Goal: Information Seeking & Learning: Check status

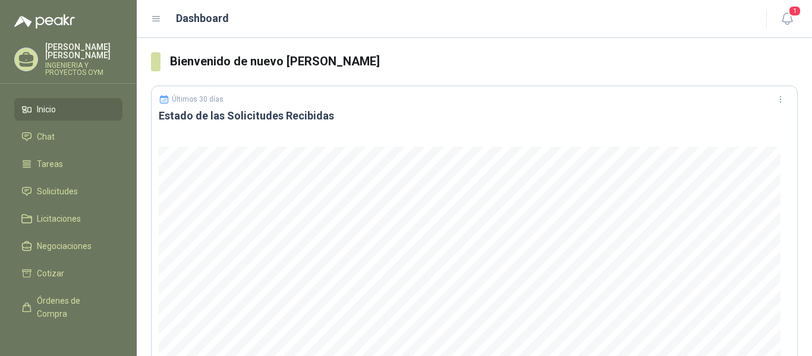
click at [44, 196] on span "Solicitudes" at bounding box center [57, 191] width 41 height 13
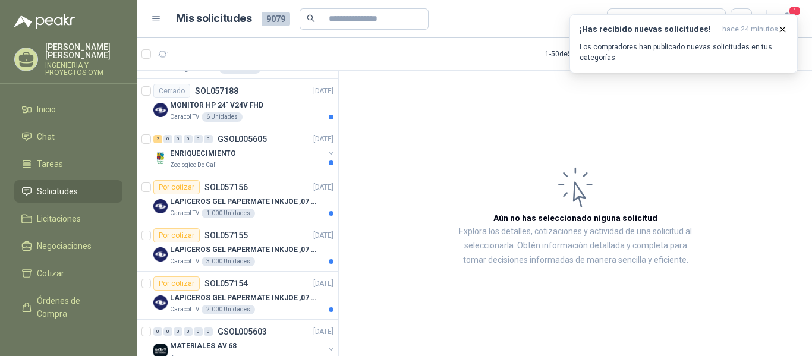
scroll to position [2144, 0]
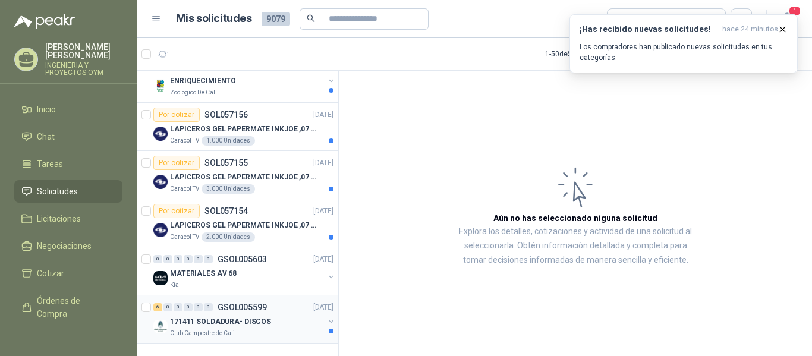
click at [238, 316] on p "171411 SOLDADURA- DISCOS" at bounding box center [220, 321] width 101 height 11
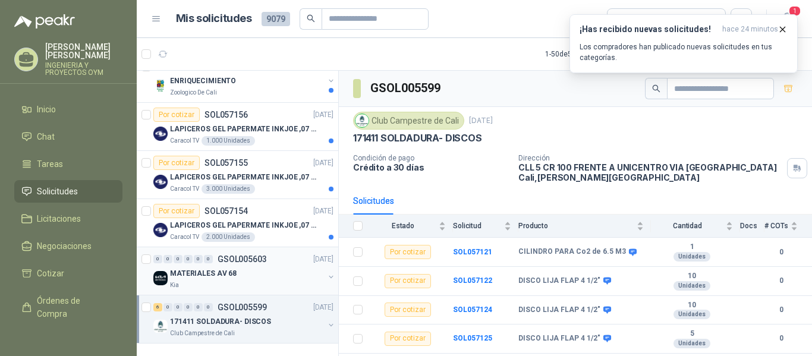
click at [230, 268] on p "MATERIALES AV 68" at bounding box center [203, 273] width 67 height 11
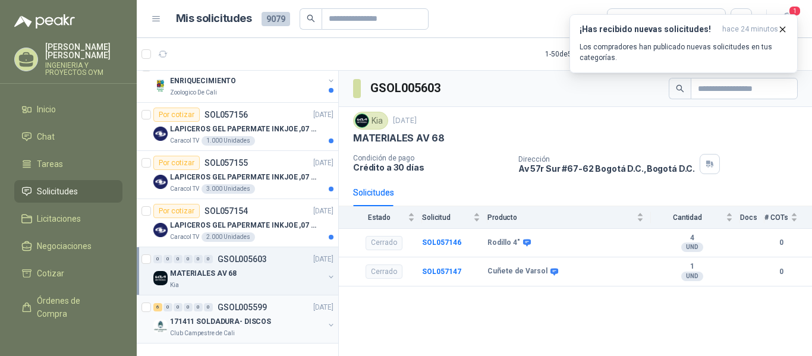
click at [232, 304] on div "6 0 0 0 0 0 GSOL005599 [DATE]" at bounding box center [244, 307] width 182 height 14
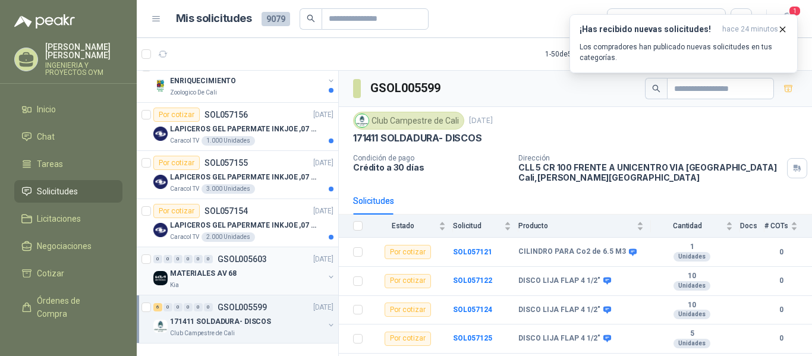
click at [226, 255] on div "0 0 0 0 0 0 GSOL005603 [DATE]" at bounding box center [244, 259] width 182 height 14
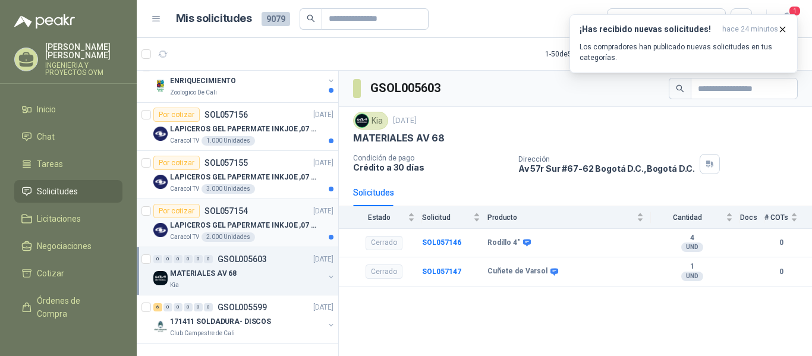
click at [241, 232] on div "2.000 Unidades" at bounding box center [227, 237] width 53 height 10
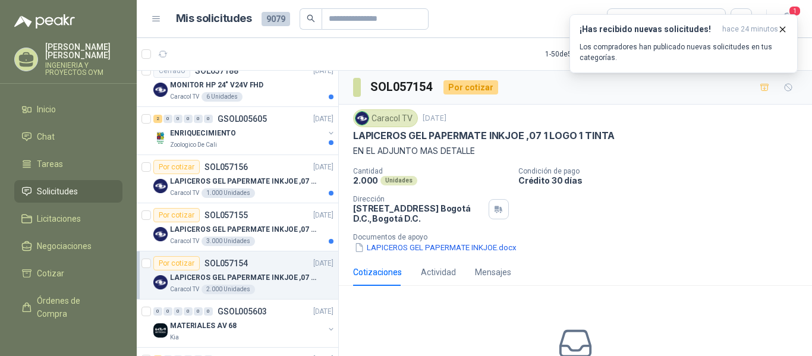
scroll to position [2051, 0]
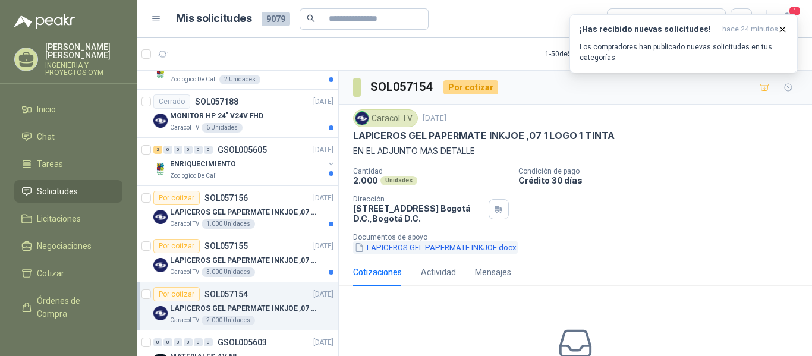
click at [383, 250] on button "LAPICEROS GEL PAPERMATE INKJOE.docx" at bounding box center [435, 247] width 165 height 12
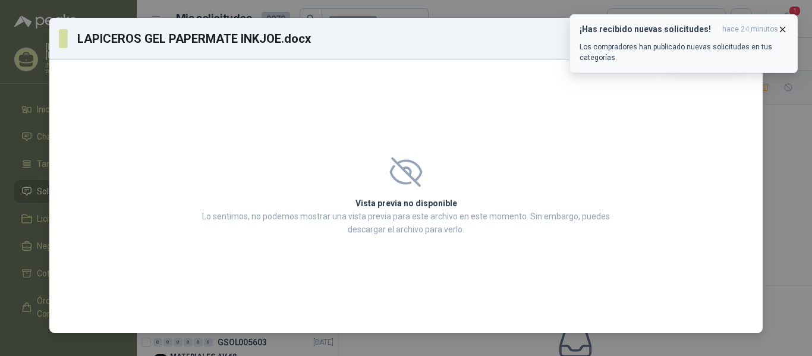
click at [776, 29] on span "hace 24 minutos" at bounding box center [750, 29] width 56 height 10
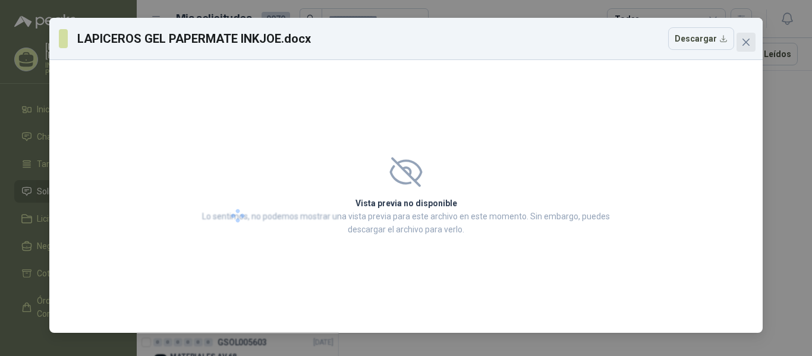
click at [749, 42] on icon "close" at bounding box center [746, 42] width 10 height 10
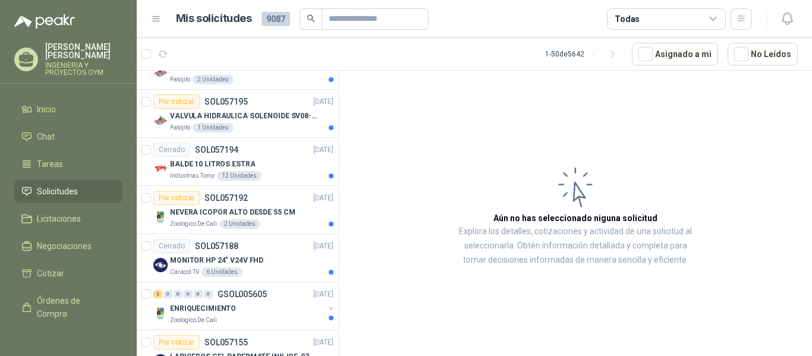
scroll to position [2144, 0]
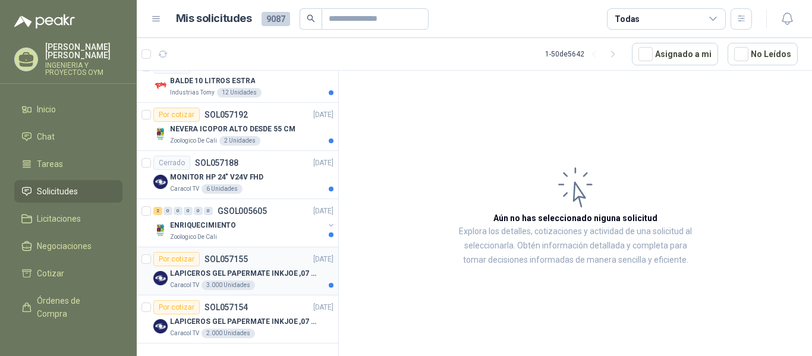
click at [267, 281] on div "Caracol TV 3.000 Unidades" at bounding box center [251, 286] width 163 height 10
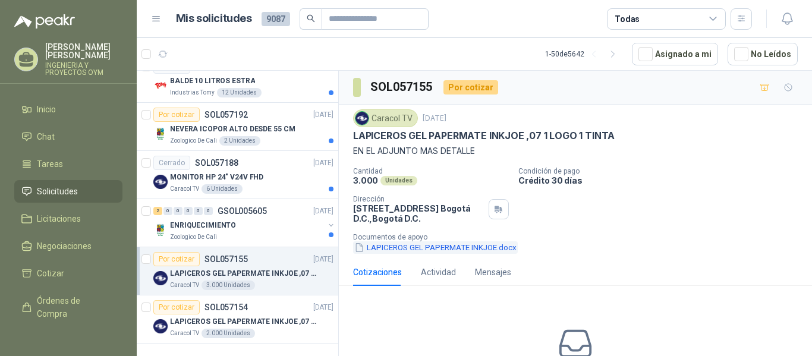
click at [396, 248] on button "LAPICEROS GEL PAPERMATE INKJOE.docx" at bounding box center [435, 247] width 165 height 12
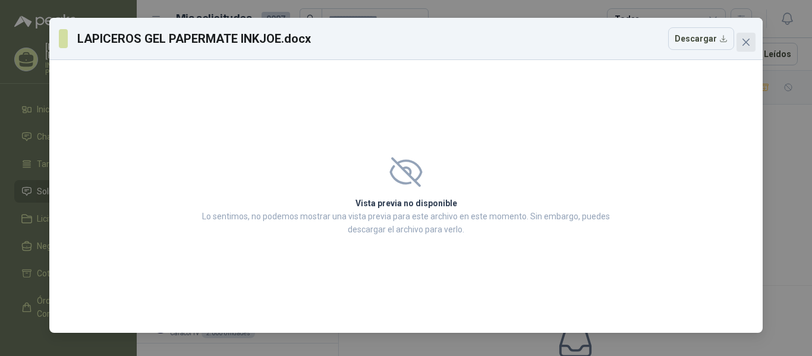
click at [751, 45] on span "Close" at bounding box center [745, 42] width 19 height 10
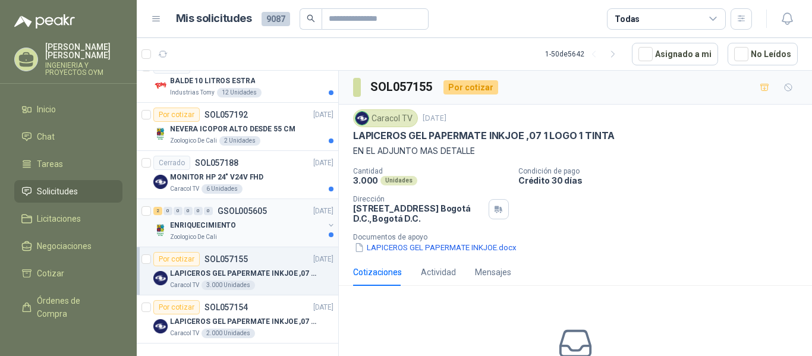
click at [229, 232] on div "Zoologico De Cali" at bounding box center [247, 237] width 154 height 10
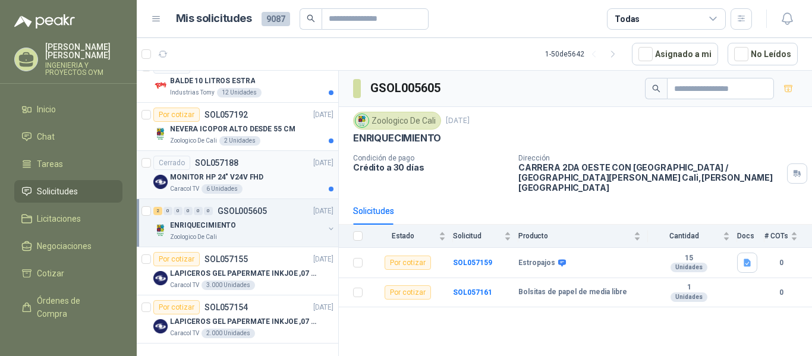
click at [260, 170] on div "MONITOR HP 24" V24V FHD" at bounding box center [251, 177] width 163 height 14
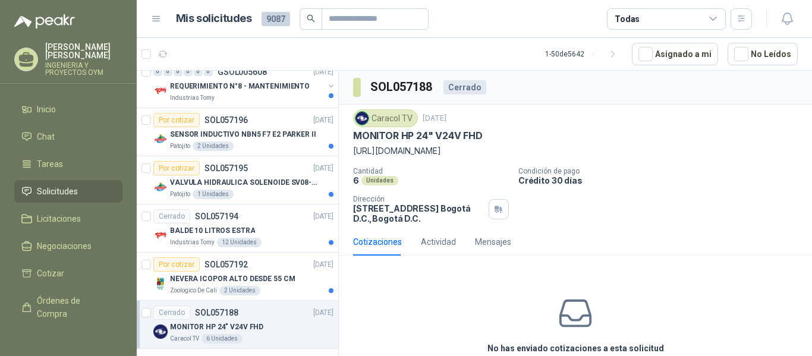
scroll to position [1933, 0]
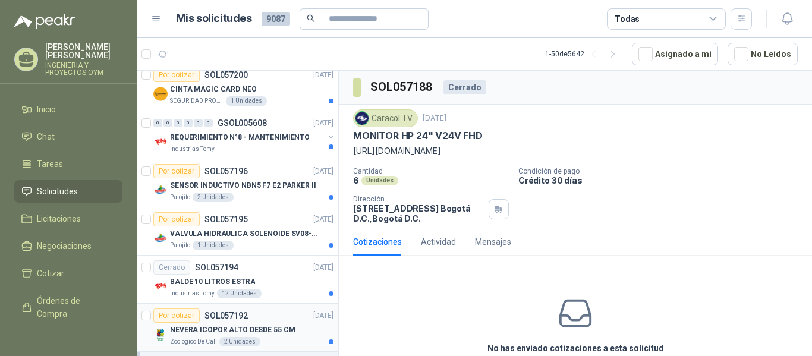
click at [282, 333] on p "NEVERA ICOPOR ALTO DESDE 55 CM" at bounding box center [232, 329] width 125 height 11
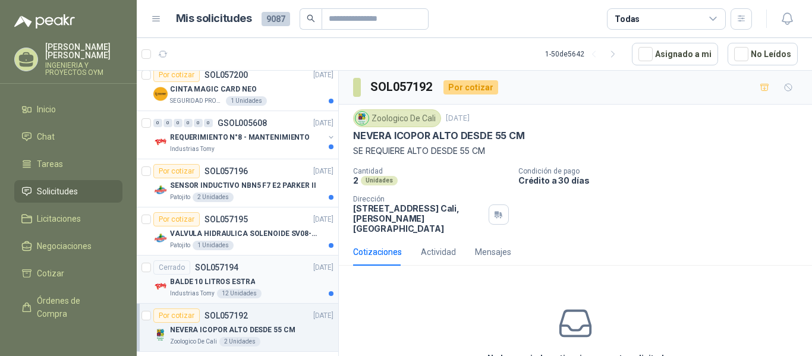
click at [249, 281] on p "BALDE 10 LITROS ESTRA" at bounding box center [212, 281] width 85 height 11
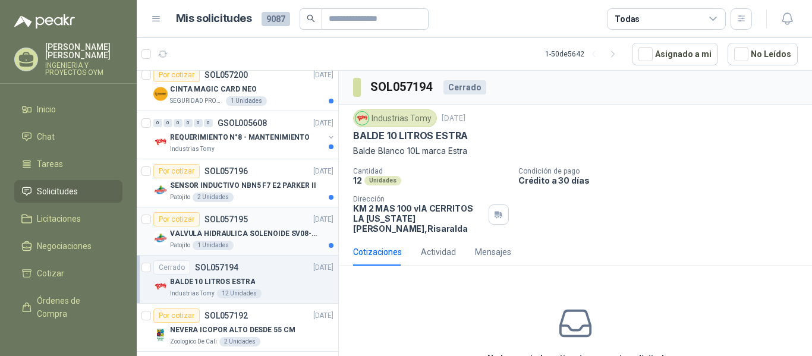
click at [247, 237] on p "VALVULA HIDRAULICA SOLENOIDE SV08-20 REF : SV08-3B-N-24DC-DG NORMALMENTE CERRADA" at bounding box center [244, 233] width 148 height 11
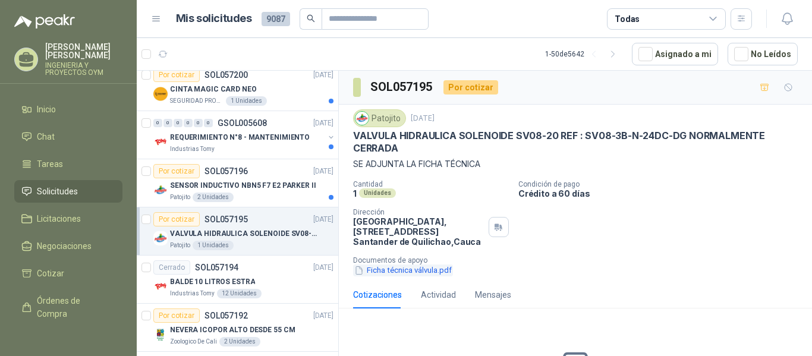
click at [388, 267] on button "Ficha técnica válvula.pdf" at bounding box center [403, 270] width 100 height 12
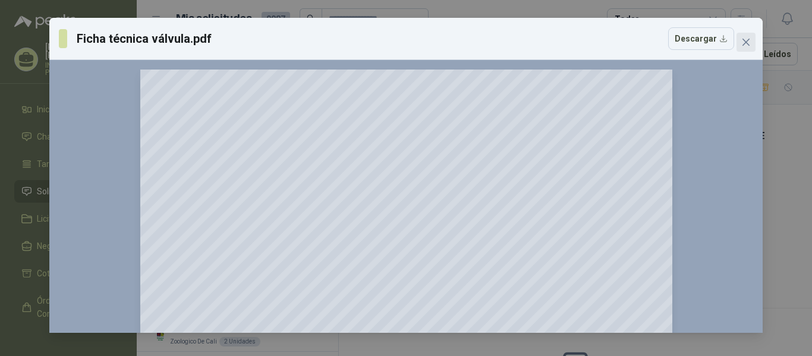
click at [749, 46] on icon "close" at bounding box center [746, 42] width 10 height 10
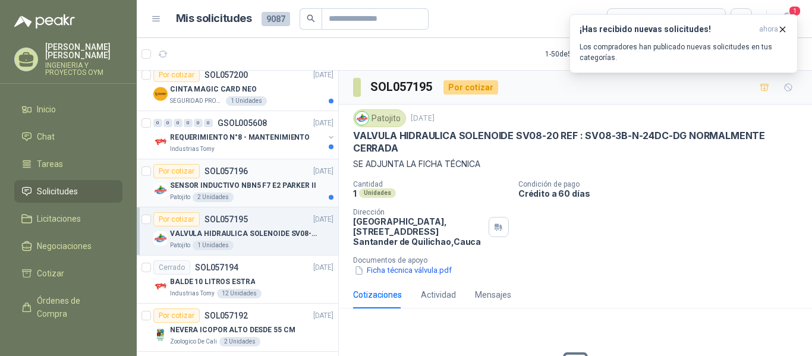
click at [236, 187] on p "SENSOR INDUCTIVO NBN5 F7 E2 PARKER II" at bounding box center [243, 185] width 146 height 11
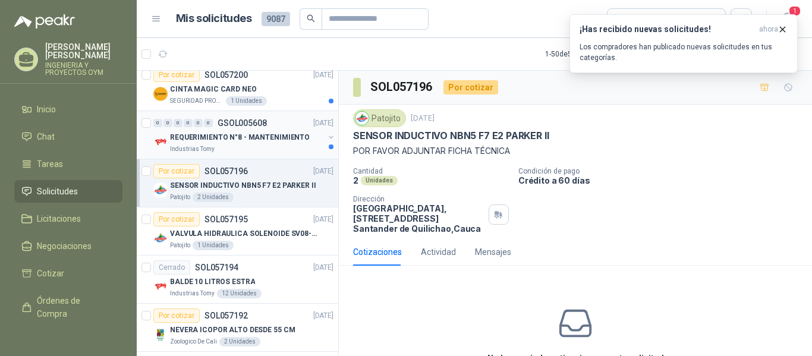
click at [242, 140] on p "REQUERIMIENTO N°8 - MANTENIMIENTO" at bounding box center [240, 137] width 140 height 11
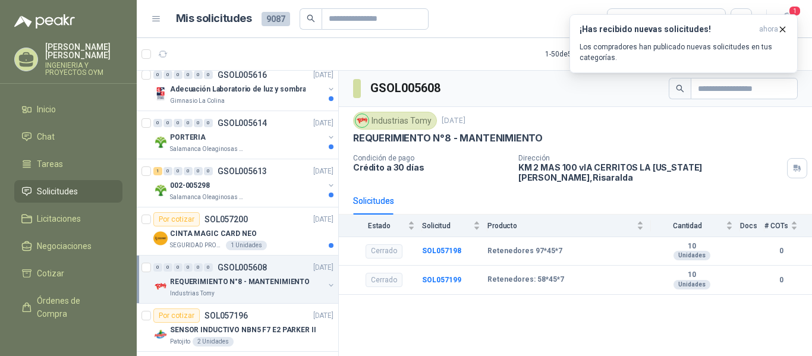
scroll to position [1784, 0]
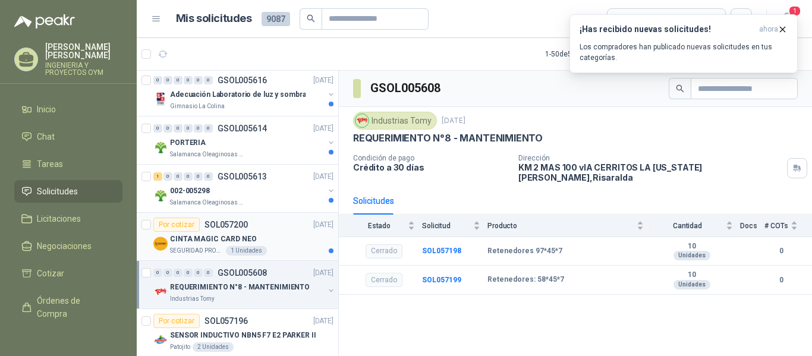
click at [212, 243] on p "CINTA MAGIC CARD NEO" at bounding box center [213, 239] width 87 height 11
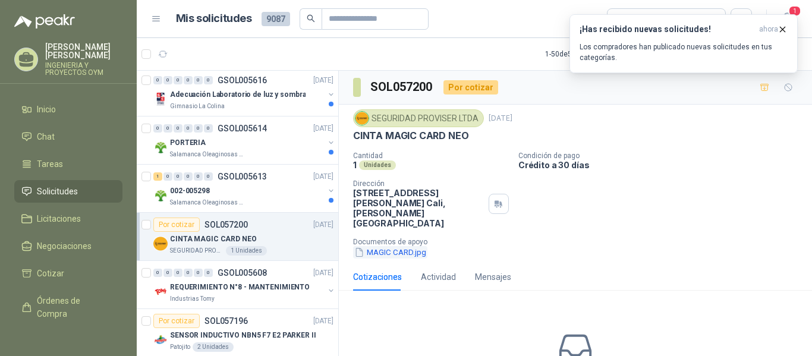
click at [387, 246] on button "MAGIC CARD.jpg" at bounding box center [390, 252] width 74 height 12
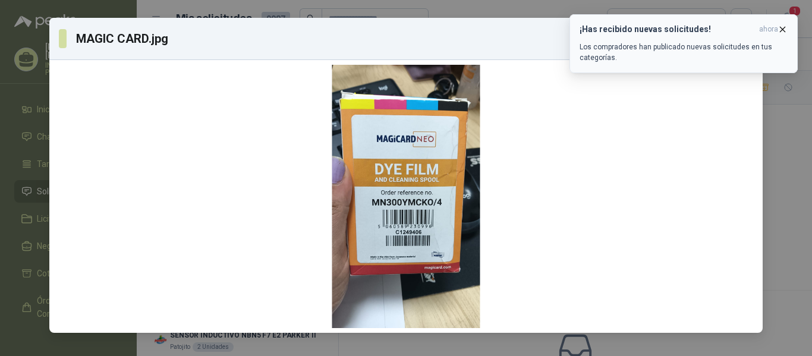
drag, startPoint x: 780, startPoint y: 30, endPoint x: 773, endPoint y: 34, distance: 8.0
click at [780, 30] on icon "button" at bounding box center [782, 29] width 10 height 10
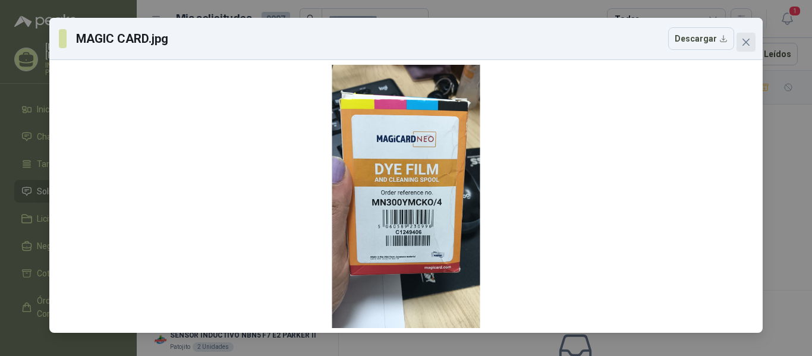
click at [743, 43] on icon "close" at bounding box center [746, 42] width 10 height 10
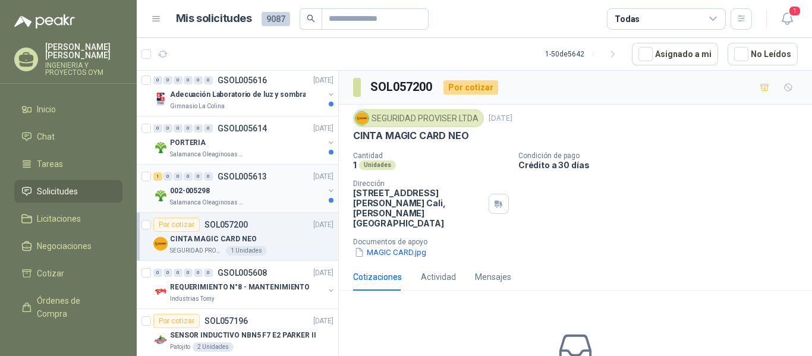
click at [264, 201] on div "Salamanca Oleaginosas SAS" at bounding box center [247, 203] width 154 height 10
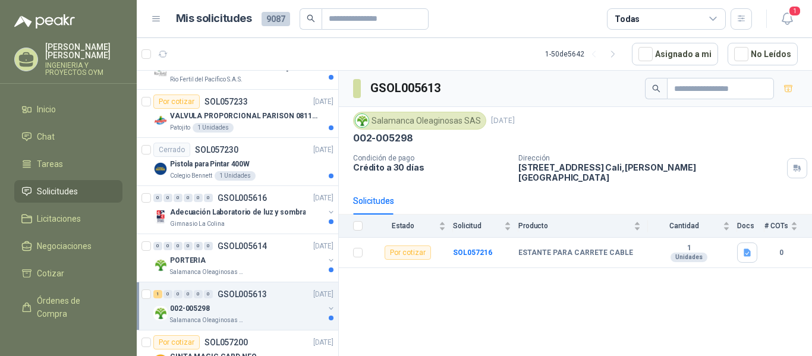
scroll to position [1661, 0]
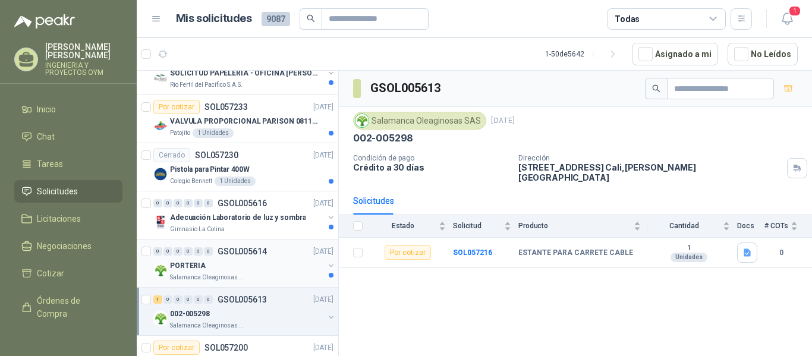
click at [265, 274] on div "Salamanca Oleaginosas SAS" at bounding box center [247, 278] width 154 height 10
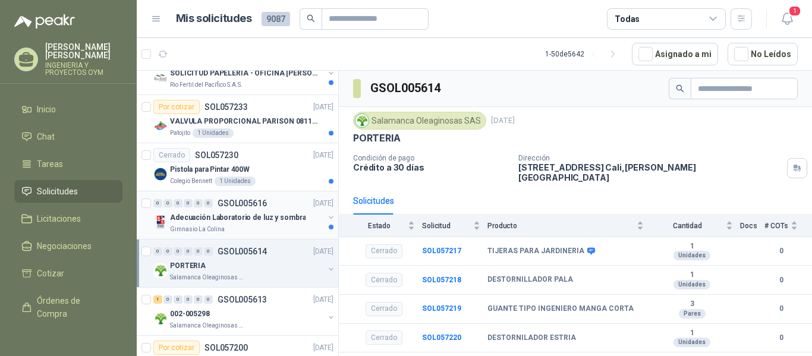
click at [225, 209] on div "0 0 0 0 0 0 GSOL005616 [DATE]" at bounding box center [244, 203] width 182 height 14
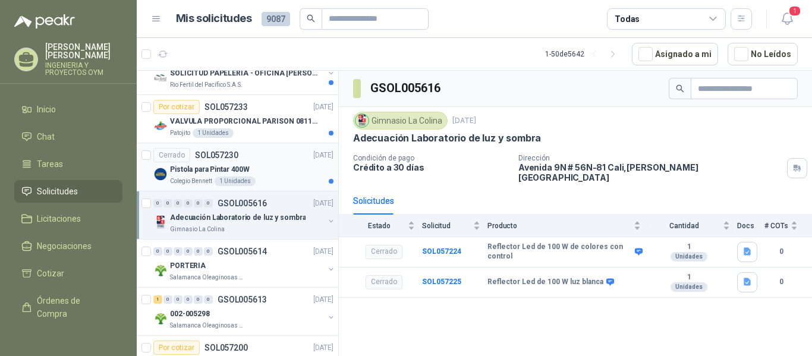
click at [197, 171] on p "Pistola para Pintar 400W" at bounding box center [210, 169] width 80 height 11
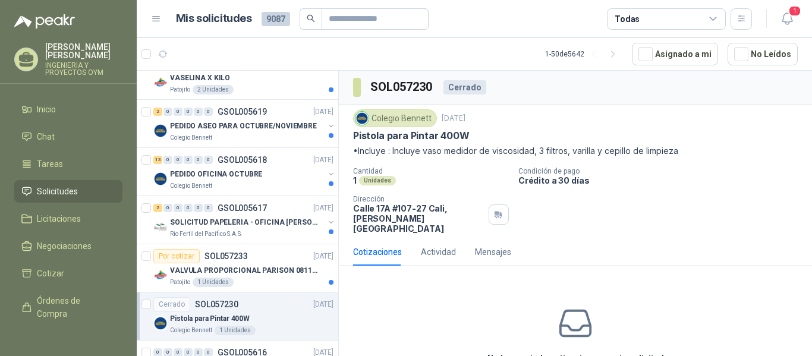
scroll to position [1501, 0]
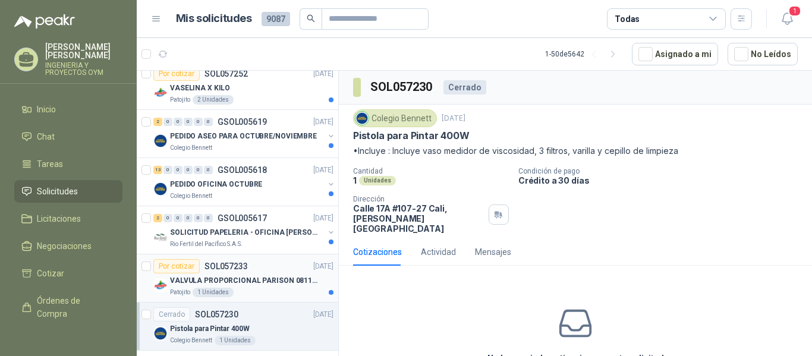
click at [272, 282] on p "VALVULA PROPORCIONAL PARISON 0811404612 / 4WRPEH6C4 REXROTH" at bounding box center [244, 280] width 148 height 11
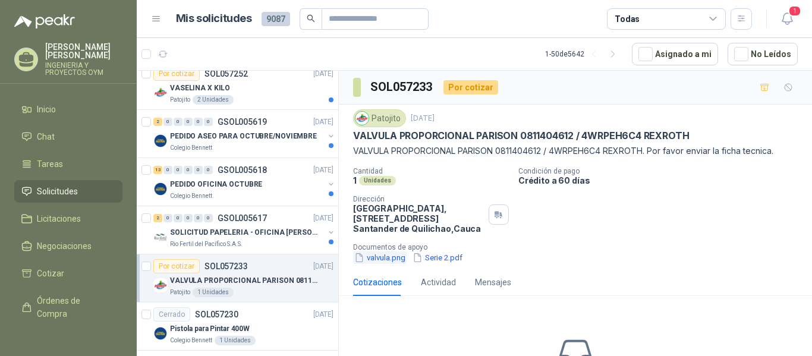
click at [390, 256] on button "valvula.png" at bounding box center [379, 257] width 53 height 12
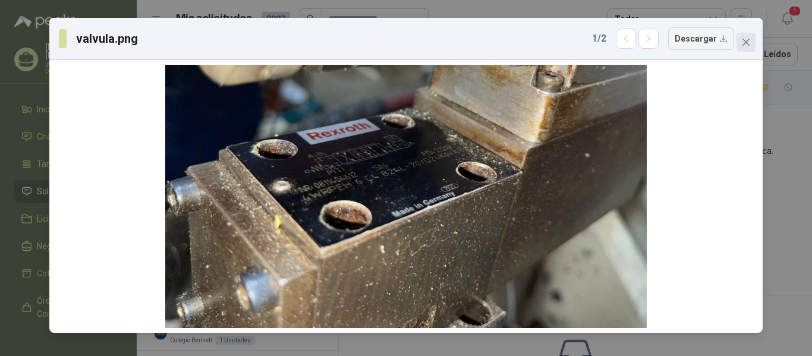
click at [745, 49] on button "Close" at bounding box center [745, 42] width 19 height 19
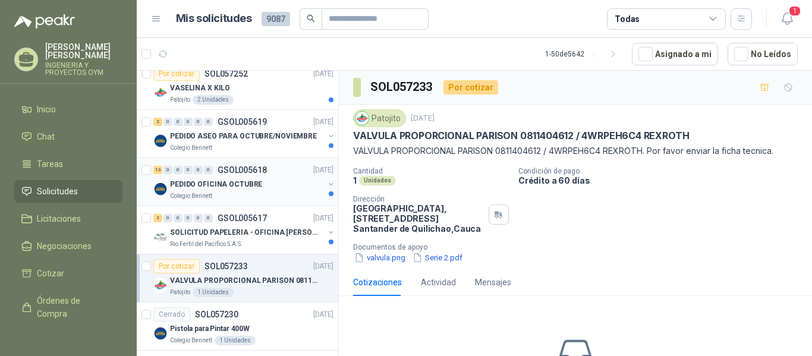
click at [255, 193] on div "Colegio Bennett" at bounding box center [247, 196] width 154 height 10
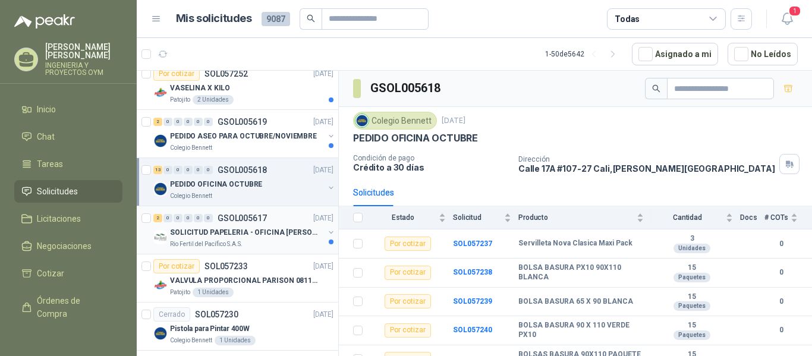
click at [270, 244] on div "Rio Fertil del Pacífico S.A.S." at bounding box center [247, 245] width 154 height 10
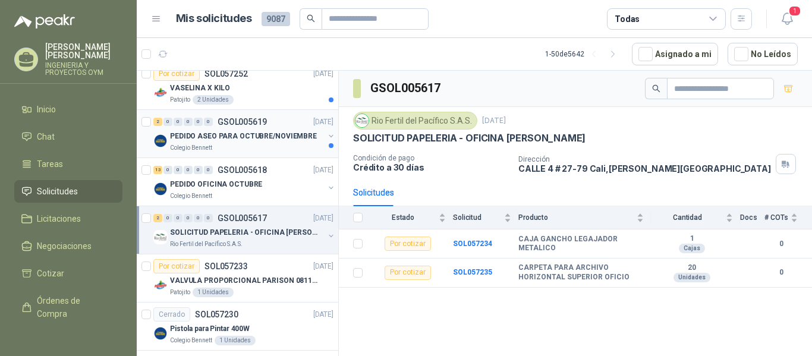
click at [212, 142] on div "PEDIDO ASEO PARA OCTUBRE/NOVIEMBRE" at bounding box center [247, 136] width 154 height 14
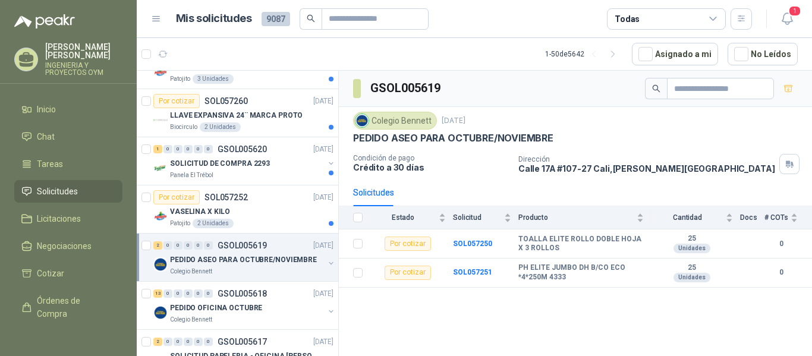
scroll to position [1362, 0]
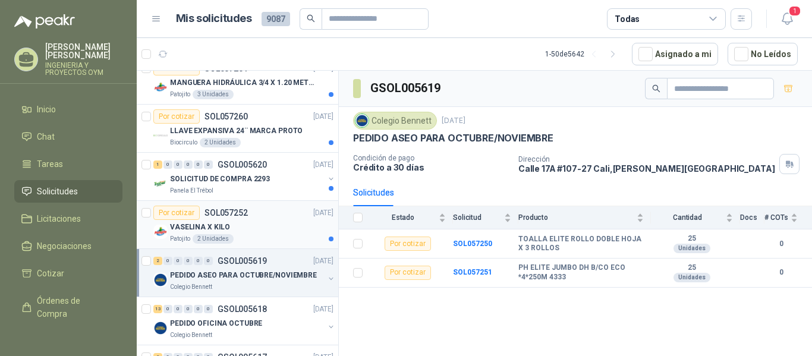
click at [292, 237] on div "Patojito 2 Unidades" at bounding box center [251, 239] width 163 height 10
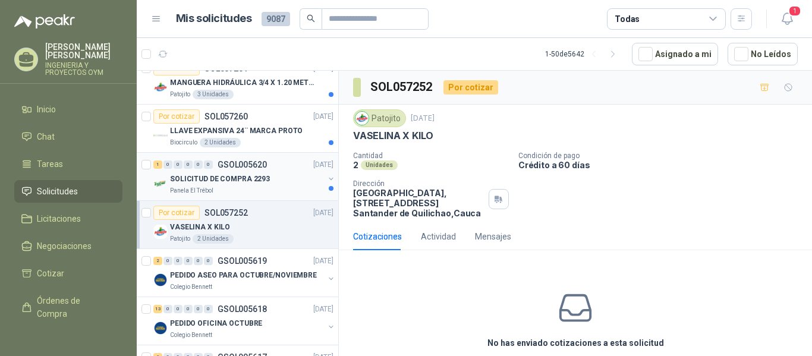
click at [228, 181] on p "SOLICITUD DE COMPRA 2293" at bounding box center [220, 179] width 100 height 11
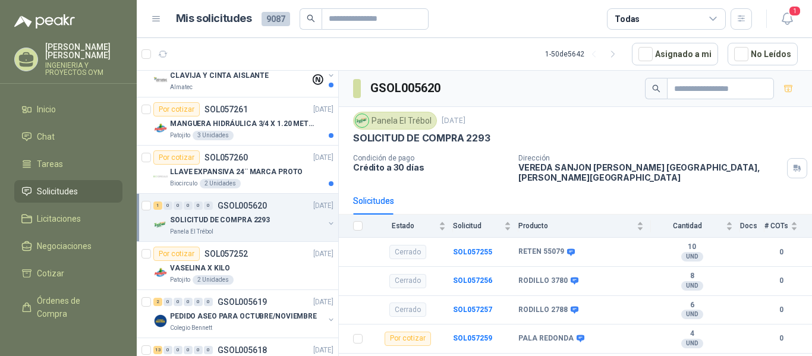
scroll to position [1306, 0]
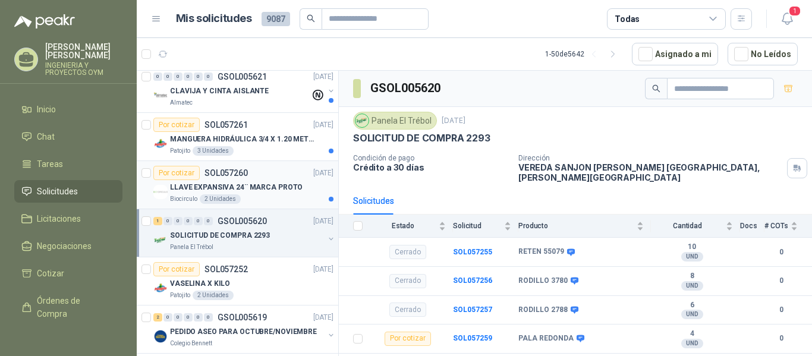
click at [246, 194] on div "Biocirculo 2 Unidades" at bounding box center [251, 199] width 163 height 10
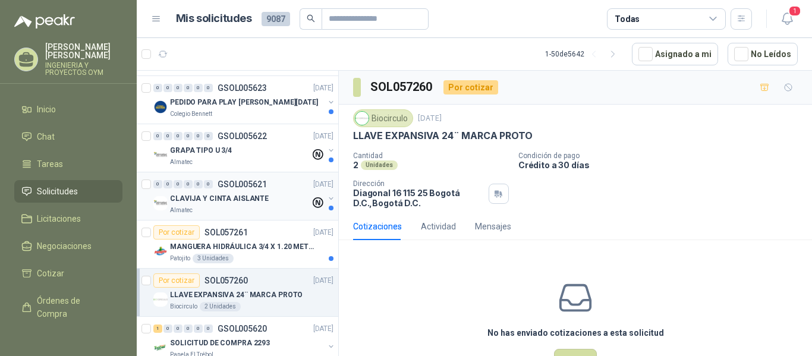
scroll to position [1187, 0]
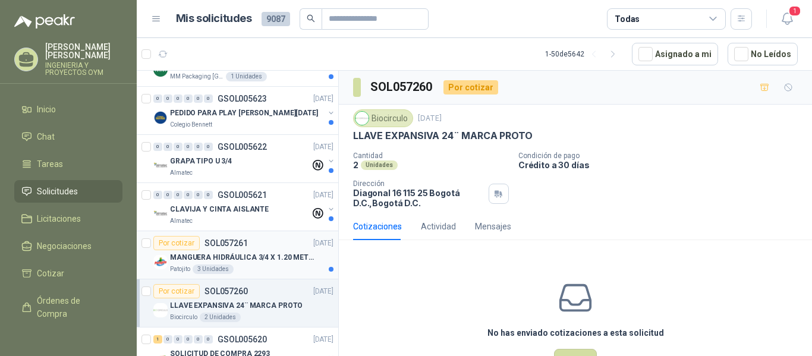
click at [272, 245] on div "Por cotizar SOL057261 [DATE]" at bounding box center [243, 243] width 180 height 14
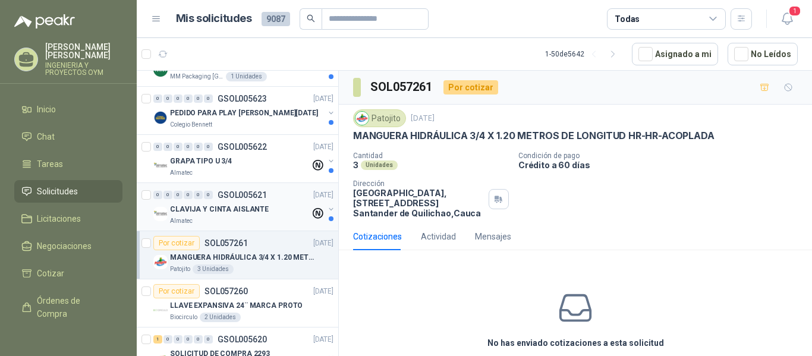
click at [247, 210] on p "CLAVIJA Y CINTA AISLANTE" at bounding box center [219, 209] width 99 height 11
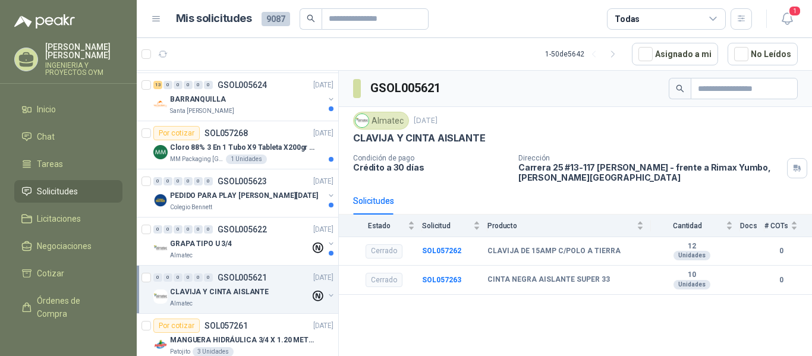
scroll to position [1085, 0]
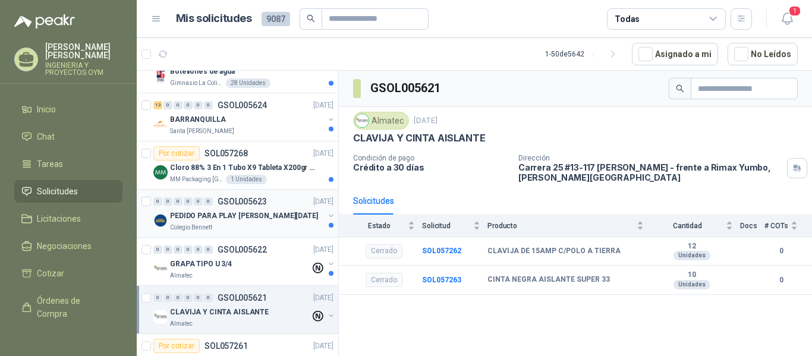
click at [285, 219] on div "PEDIDO PARA PLAY [PERSON_NAME][DATE]" at bounding box center [247, 216] width 154 height 14
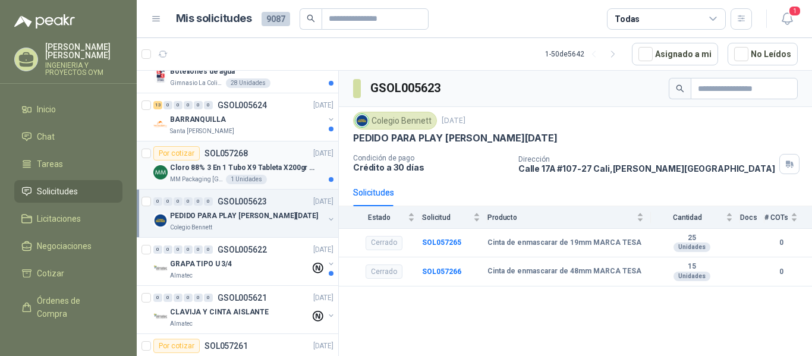
click at [213, 163] on p "Cloro 88% 3 En 1 Tubo X9 Tableta X200gr Oxycl" at bounding box center [244, 167] width 148 height 11
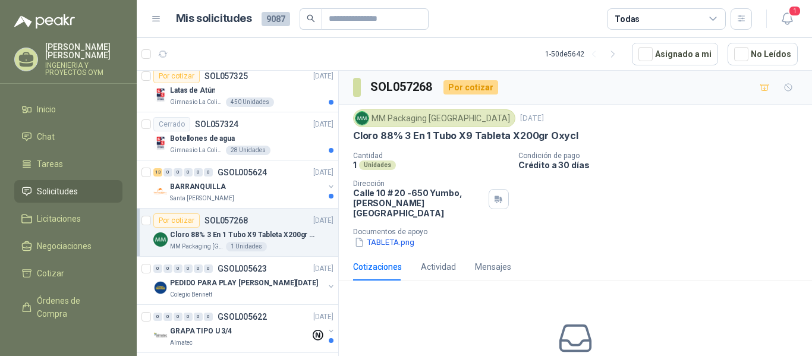
scroll to position [1002, 0]
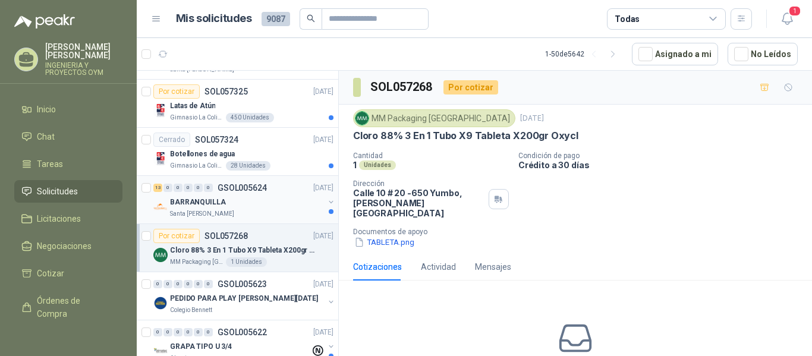
click at [280, 205] on div "BARRANQUILLA" at bounding box center [247, 202] width 154 height 14
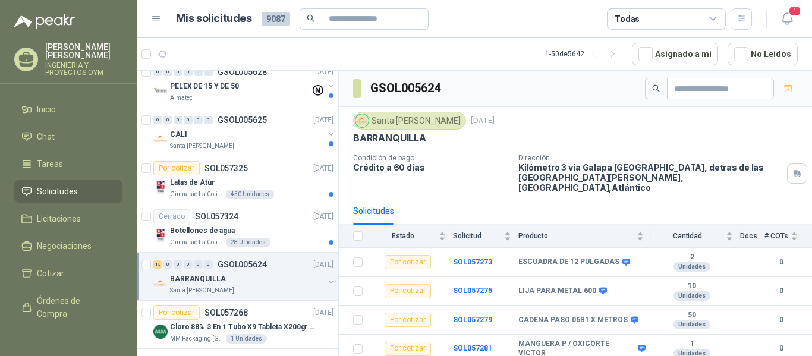
scroll to position [920, 0]
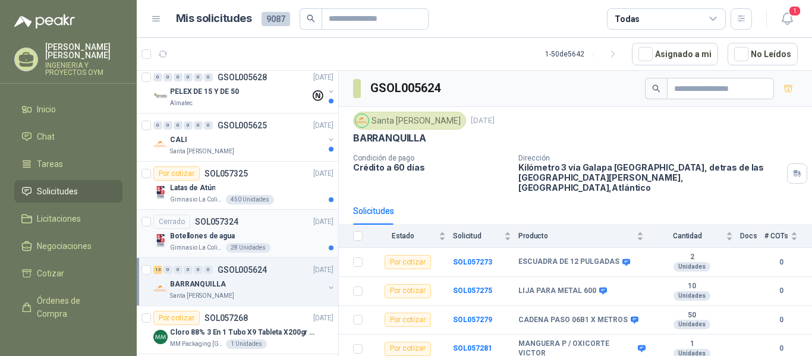
click at [251, 231] on div "Botellones de agua" at bounding box center [251, 236] width 163 height 14
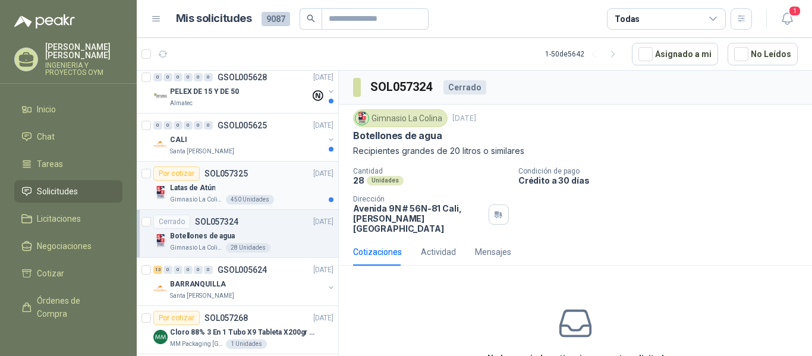
click at [246, 196] on div "450 Unidades" at bounding box center [250, 200] width 48 height 10
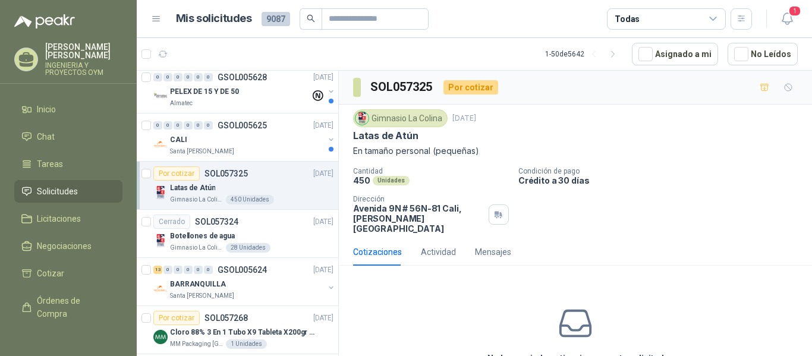
scroll to position [889, 0]
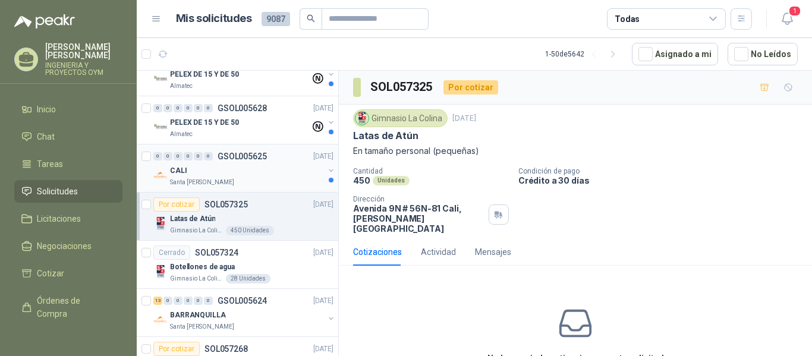
click at [234, 182] on div "Santa [PERSON_NAME]" at bounding box center [247, 183] width 154 height 10
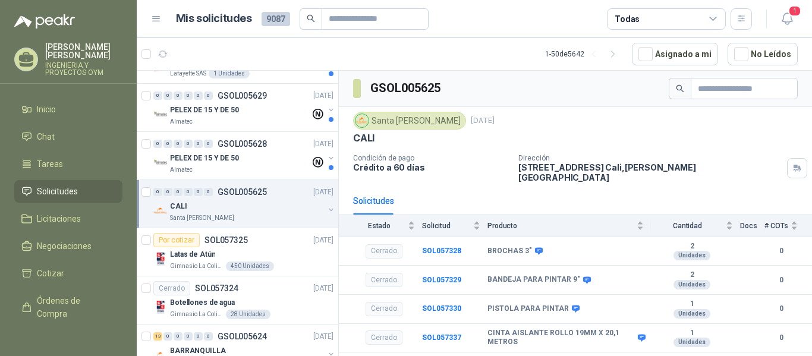
scroll to position [823, 0]
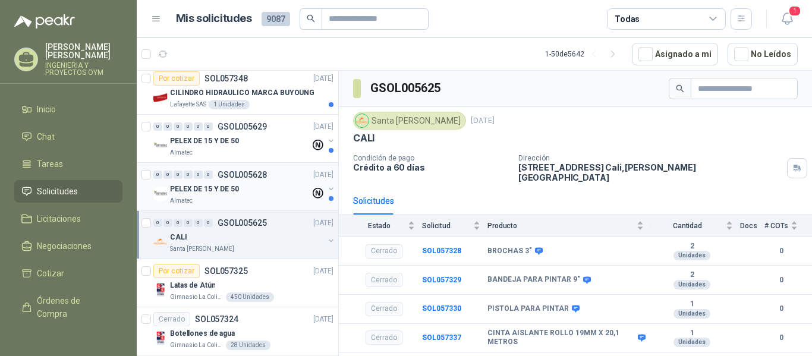
click at [250, 186] on div "PELEX DE 15 Y DE 50" at bounding box center [240, 189] width 140 height 14
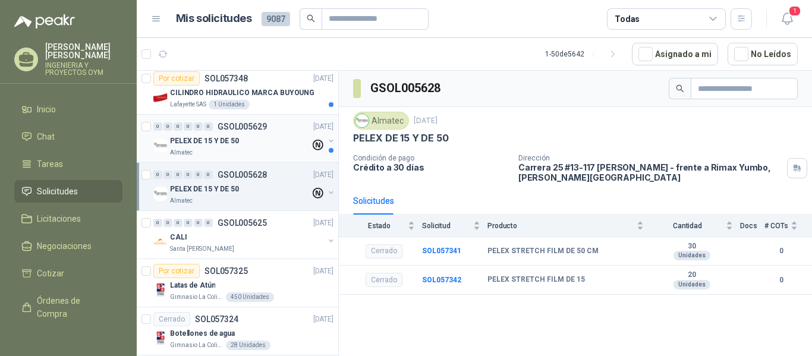
click at [242, 137] on div "PELEX DE 15 Y DE 50" at bounding box center [240, 141] width 140 height 14
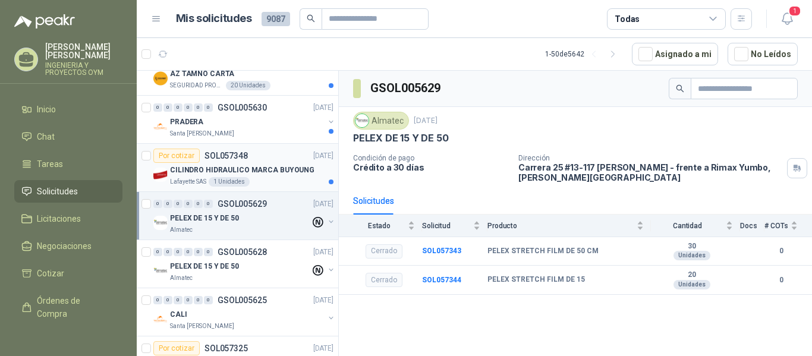
scroll to position [735, 0]
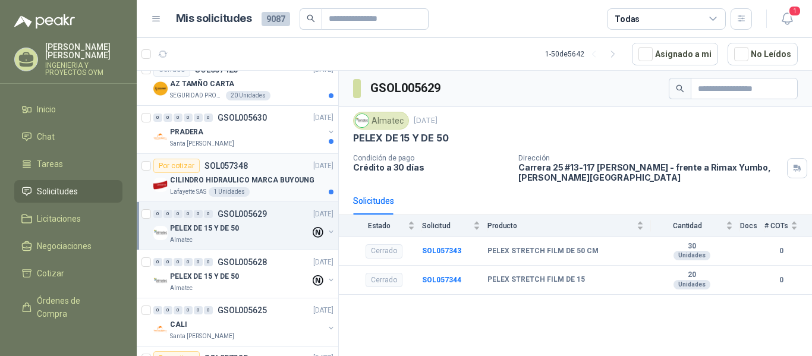
click at [253, 175] on p "CILINDRO HIDRAULICO MARCA BUYOUNG" at bounding box center [242, 180] width 144 height 11
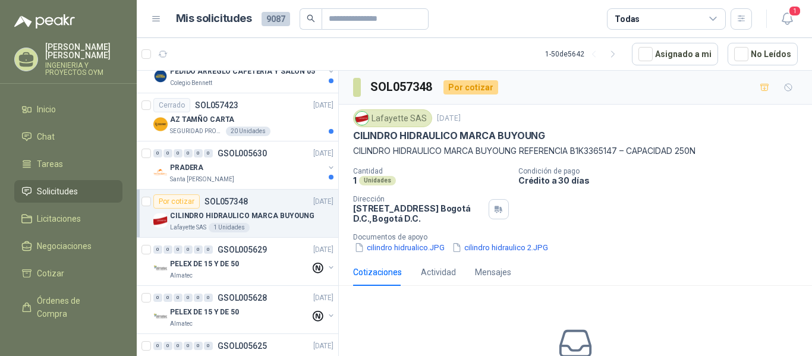
scroll to position [694, 0]
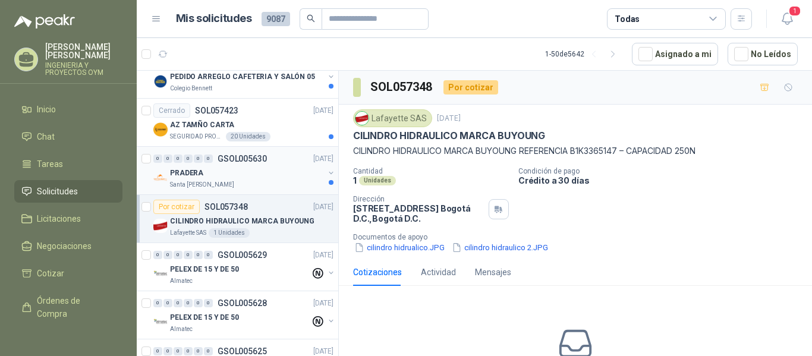
click at [257, 179] on div "PRADERA" at bounding box center [247, 173] width 154 height 14
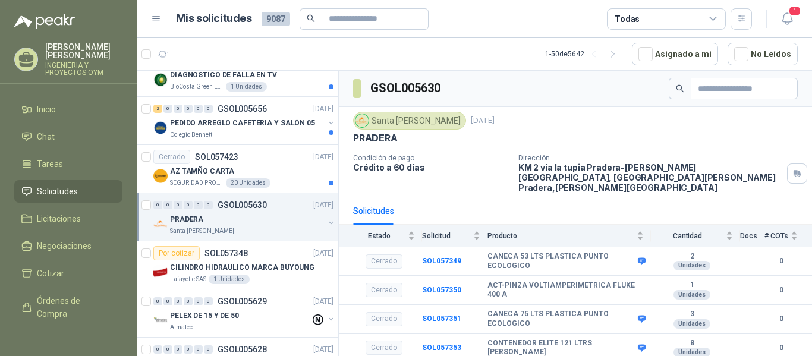
scroll to position [642, 0]
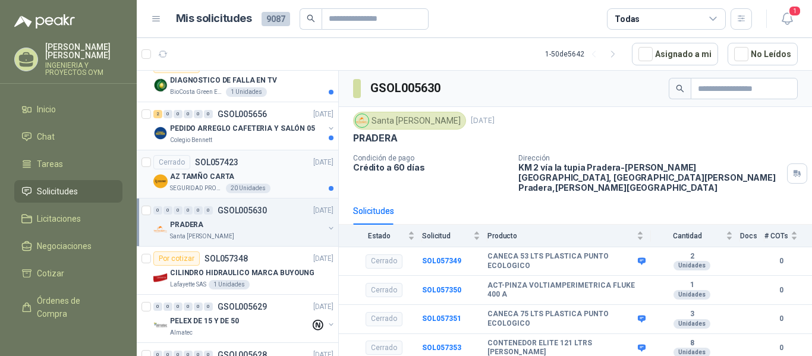
click at [218, 166] on p "SOL057423" at bounding box center [216, 162] width 43 height 8
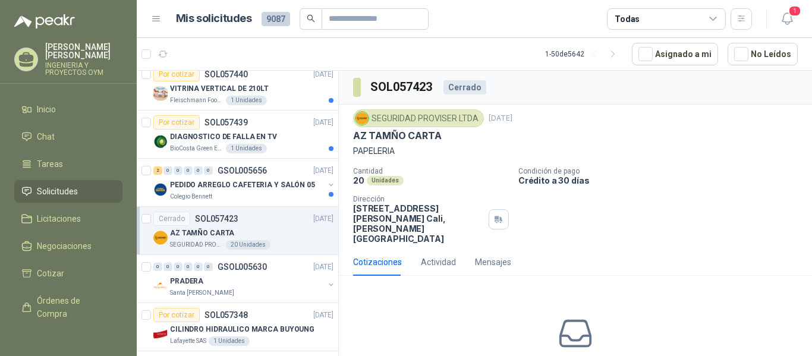
scroll to position [576, 0]
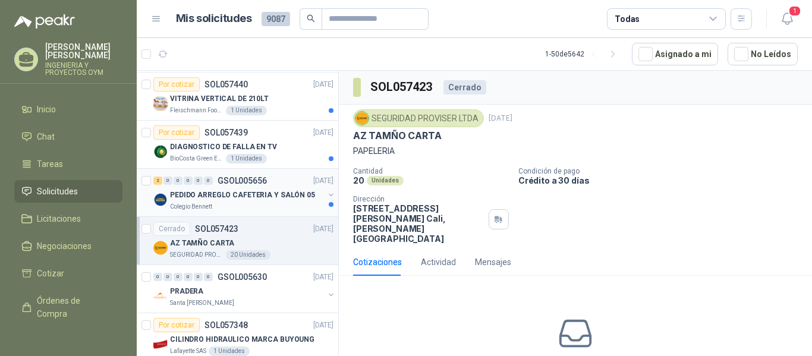
click at [247, 193] on p "PEDIDO ARREGLO CAFETERIA Y SALÓN 05" at bounding box center [242, 195] width 145 height 11
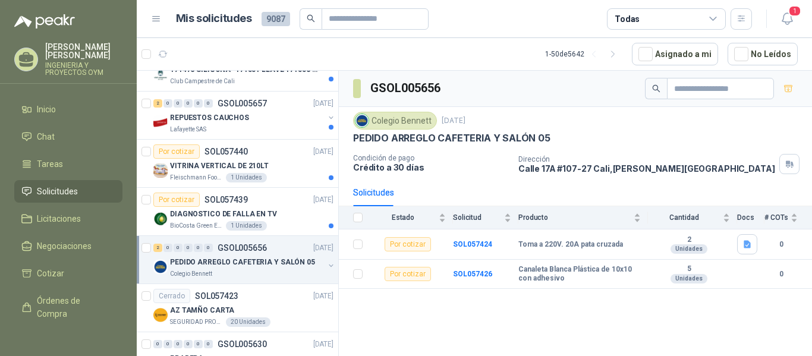
scroll to position [499, 0]
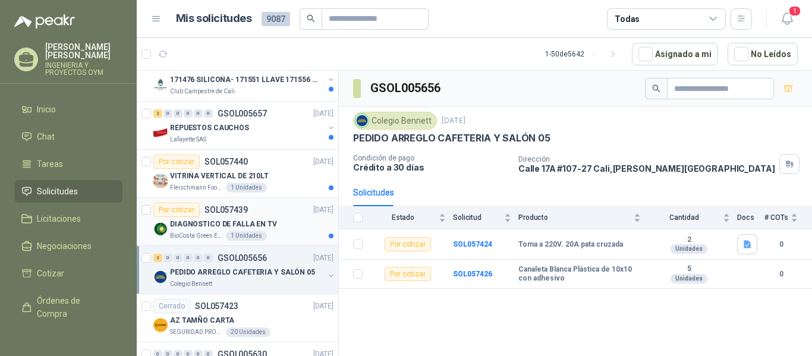
click at [247, 222] on p "DIAGNOSTICO DE FALLA EN TV" at bounding box center [223, 224] width 107 height 11
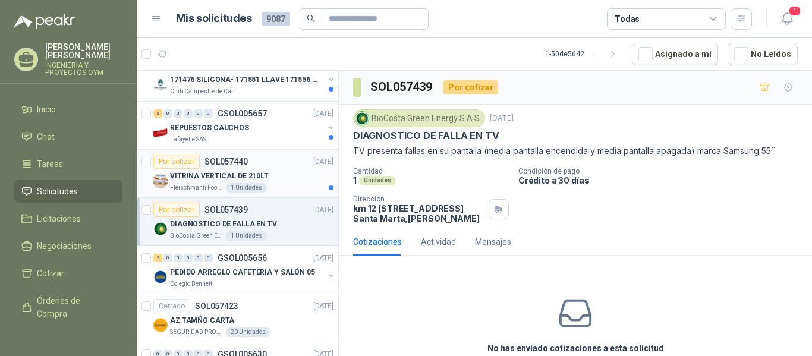
click at [247, 190] on div "1 Unidades" at bounding box center [246, 188] width 41 height 10
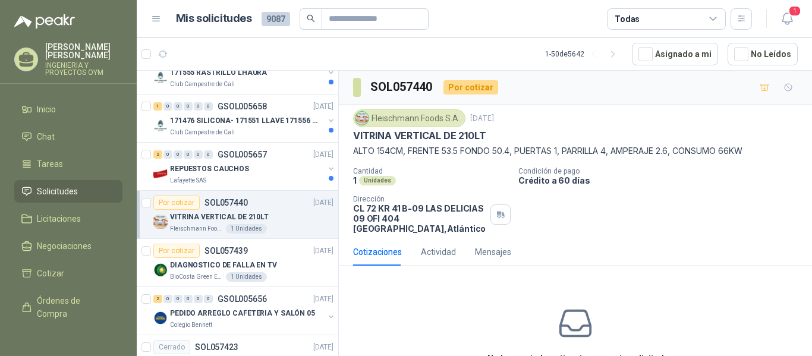
scroll to position [448, 0]
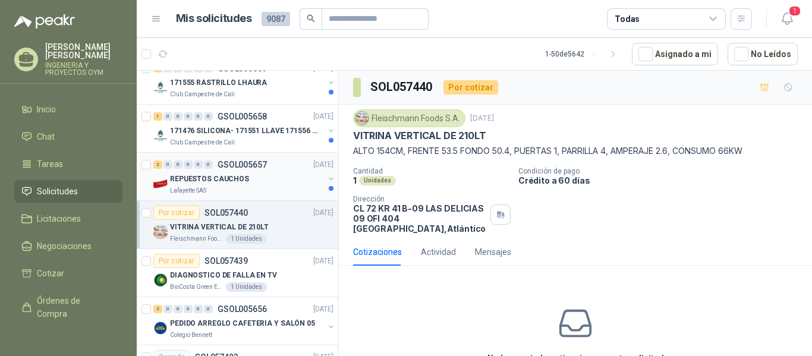
click at [246, 190] on div "Lafayette SAS" at bounding box center [247, 191] width 154 height 10
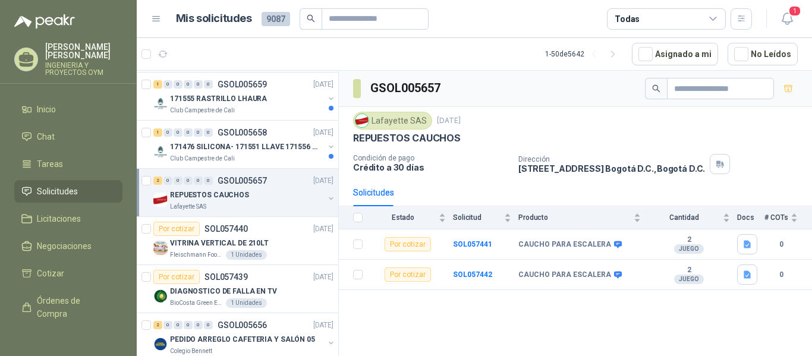
scroll to position [416, 0]
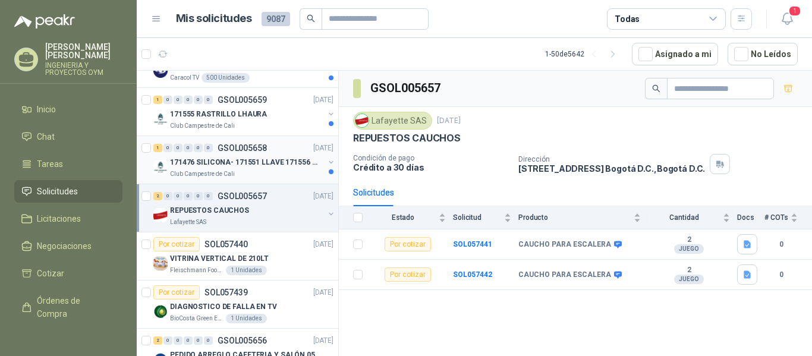
click at [233, 180] on div "1 0 0 0 0 0 GSOL005658 [DATE] 171476 SILICONA- 171551 LLAVE 171556 CHAZO Club C…" at bounding box center [237, 160] width 201 height 48
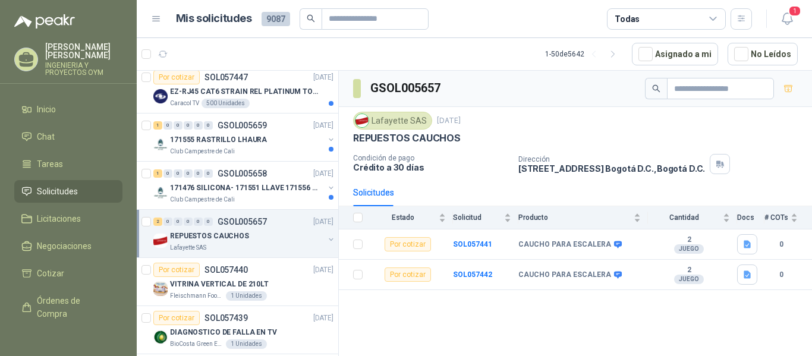
scroll to position [380, 0]
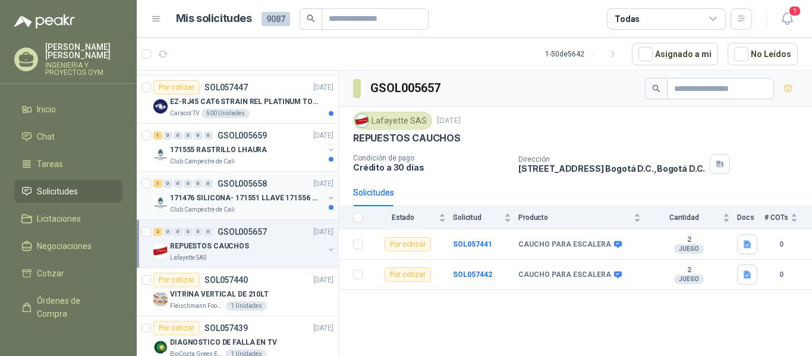
click at [223, 203] on p "171476 SILICONA- 171551 LLAVE 171556 CHAZO" at bounding box center [244, 198] width 148 height 11
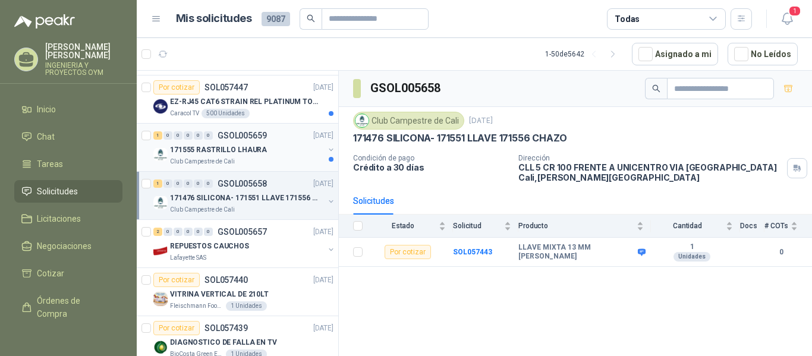
click at [253, 156] on div "171555 RASTRILLO LHAURA" at bounding box center [247, 150] width 154 height 14
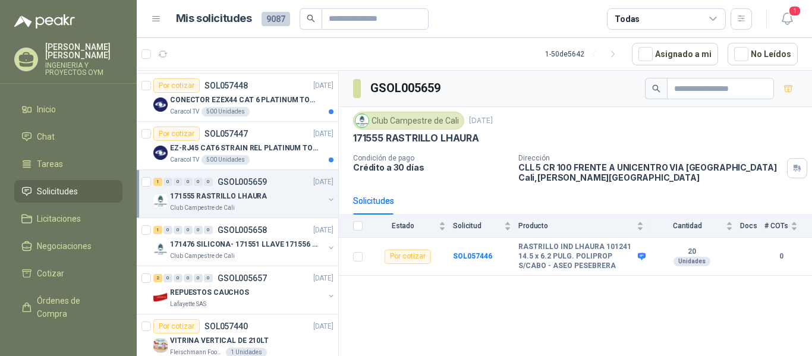
scroll to position [319, 0]
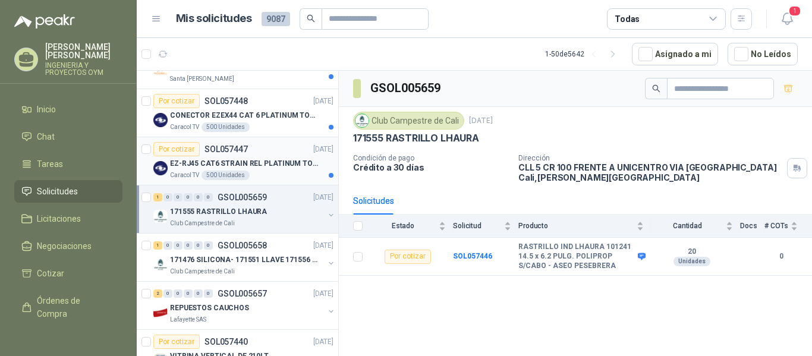
click at [248, 159] on p "EZ-RJ45 CAT6 STRAIN REL PLATINUM TOOLS" at bounding box center [244, 163] width 148 height 11
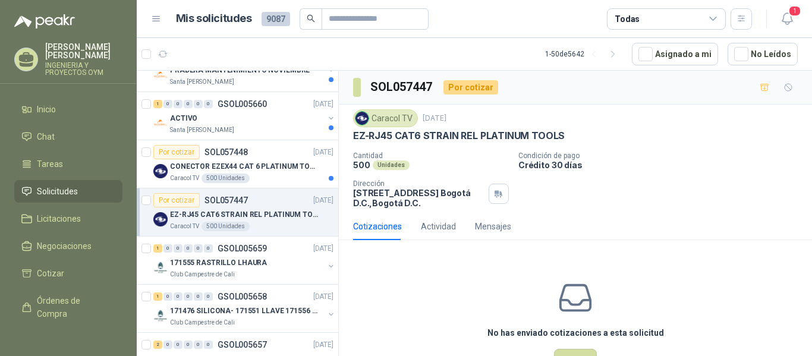
scroll to position [262, 0]
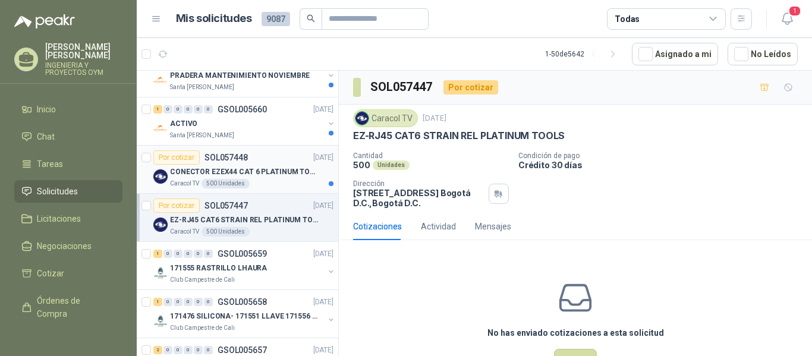
click at [261, 180] on div "Caracol TV 500 Unidades" at bounding box center [251, 184] width 163 height 10
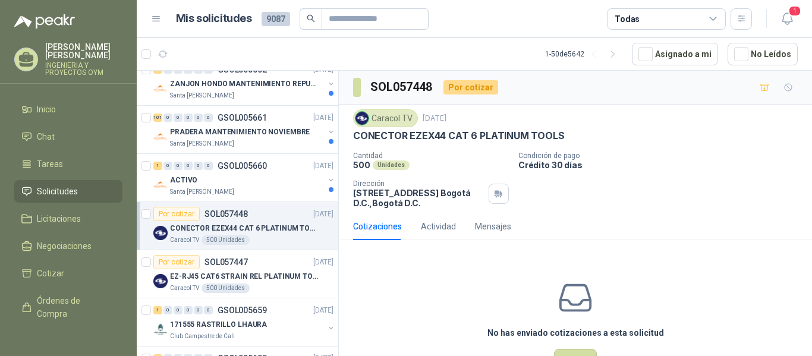
scroll to position [200, 0]
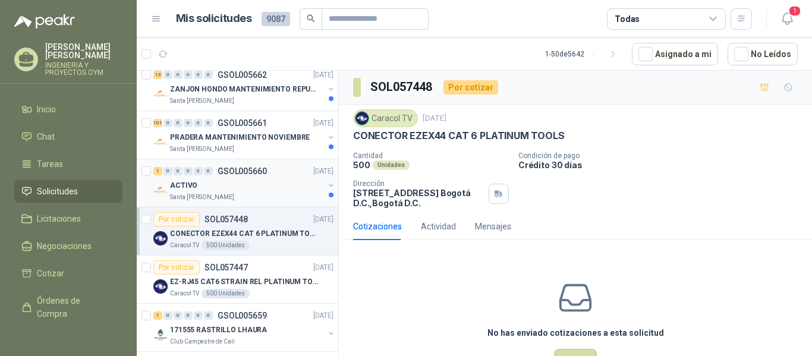
click at [244, 199] on div "Santa [PERSON_NAME]" at bounding box center [247, 198] width 154 height 10
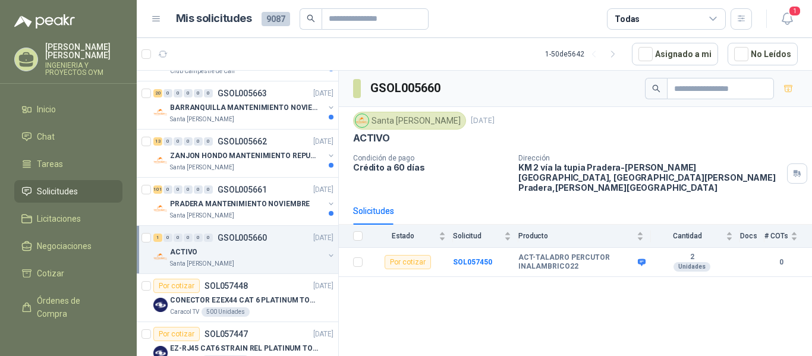
scroll to position [123, 0]
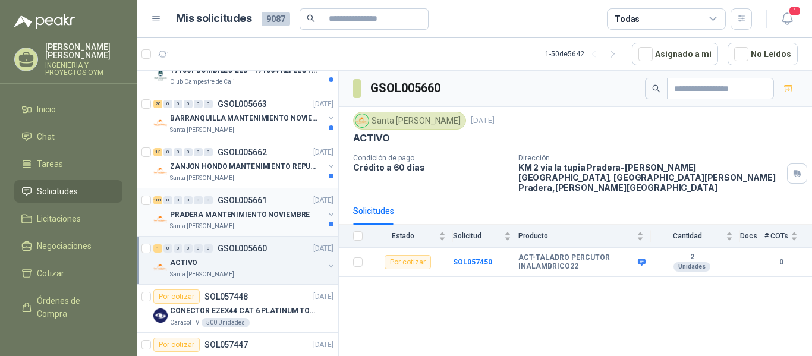
click at [232, 204] on p "GSOL005661" at bounding box center [242, 200] width 49 height 8
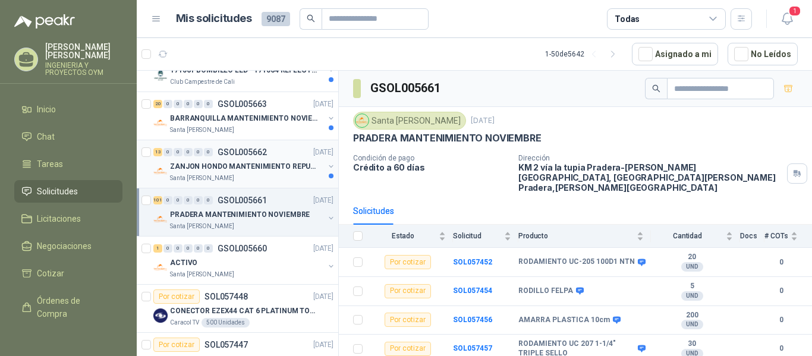
click at [238, 161] on p "ZANJON HONDO MANTENIMIENTO REPUESTOS" at bounding box center [244, 166] width 148 height 11
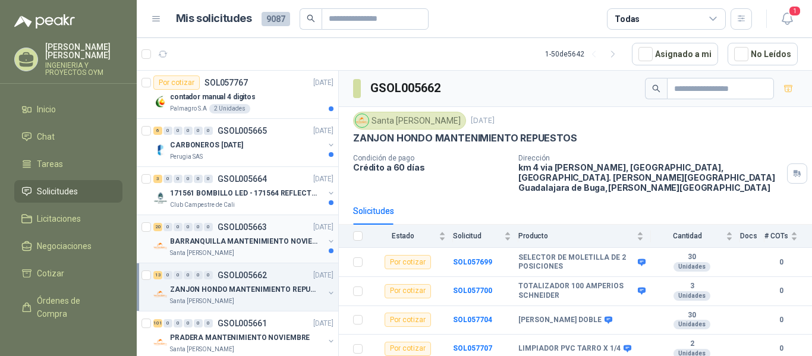
click at [229, 237] on p "BARRANQUILLA MANTENIMIENTO NOVIEMBRE" at bounding box center [244, 241] width 148 height 11
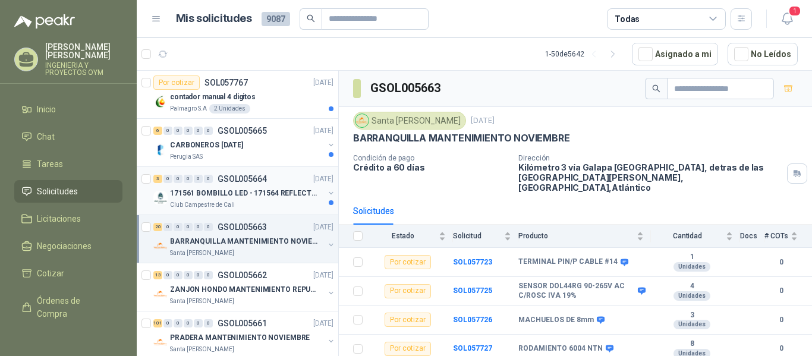
click at [234, 197] on p "171561 BOMBILLO LED - 171564 REFLECTOR 50W" at bounding box center [244, 193] width 148 height 11
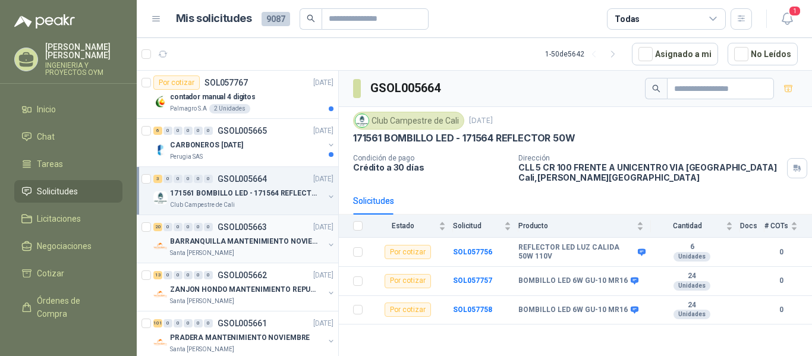
click at [244, 242] on p "BARRANQUILLA MANTENIMIENTO NOVIEMBRE" at bounding box center [244, 241] width 148 height 11
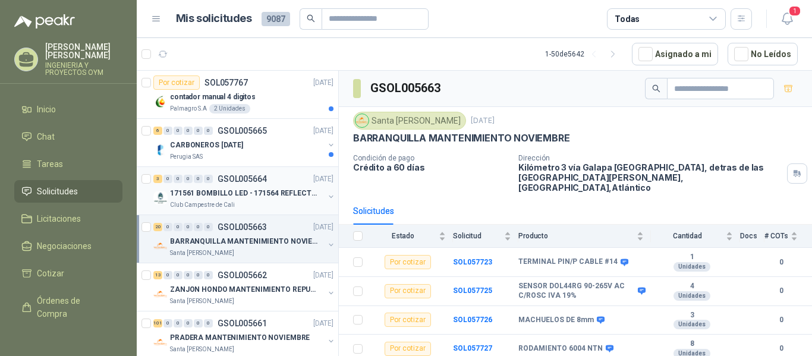
click at [213, 192] on p "171561 BOMBILLO LED - 171564 REFLECTOR 50W" at bounding box center [244, 193] width 148 height 11
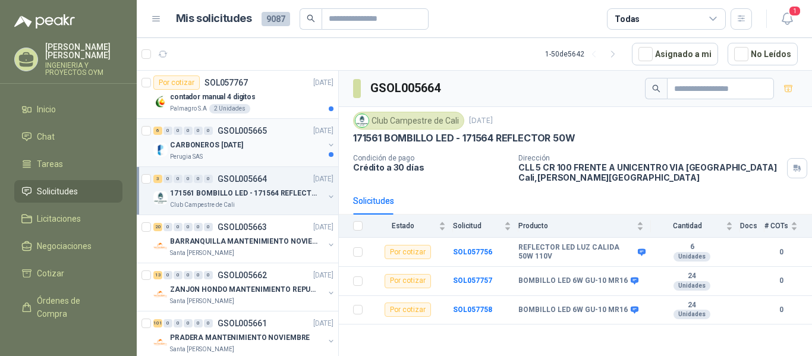
click at [226, 152] on div "Perugia SAS" at bounding box center [247, 157] width 154 height 10
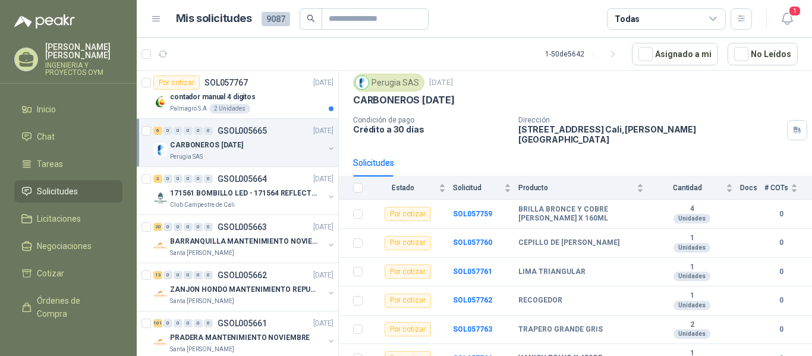
scroll to position [43, 0]
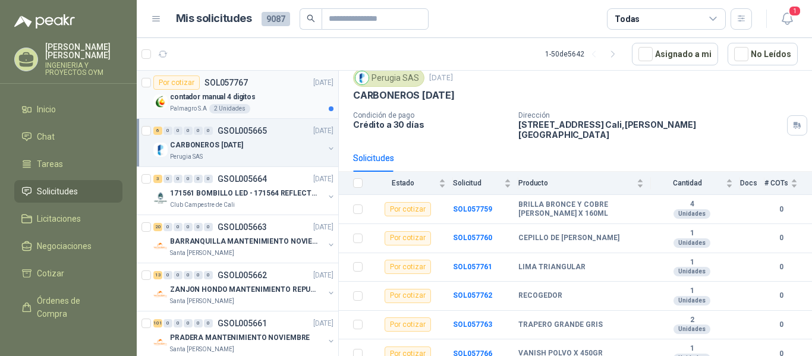
click at [246, 99] on p "contador manual 4 digitos" at bounding box center [213, 97] width 86 height 11
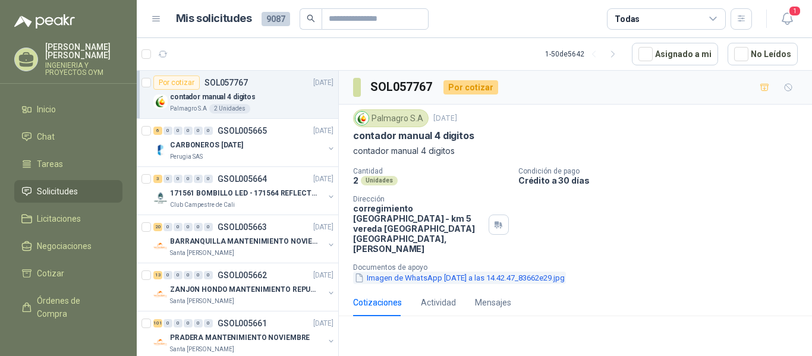
click at [421, 272] on button "Imagen de WhatsApp [DATE] a las 14.42.47_83662e29.jpg" at bounding box center [459, 278] width 213 height 12
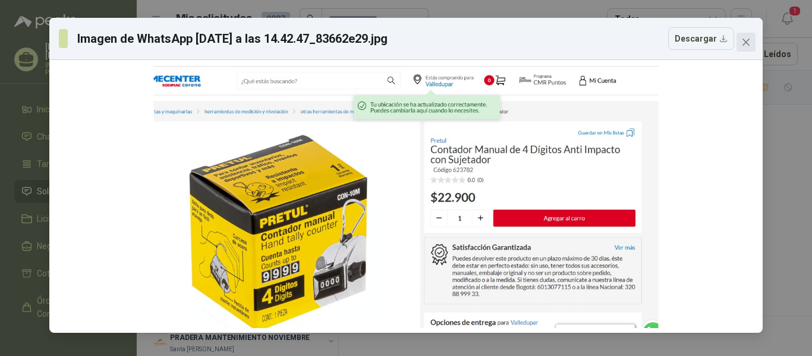
click at [752, 43] on span "Close" at bounding box center [745, 42] width 19 height 10
